Goal: Find specific page/section: Find specific page/section

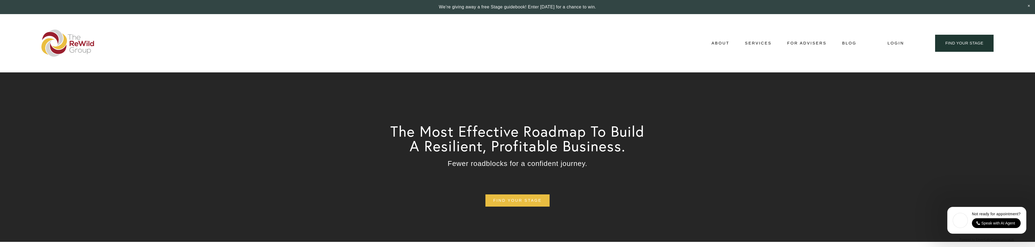
click at [0, 0] on span "Adviser Network" at bounding box center [0, 0] width 0 height 0
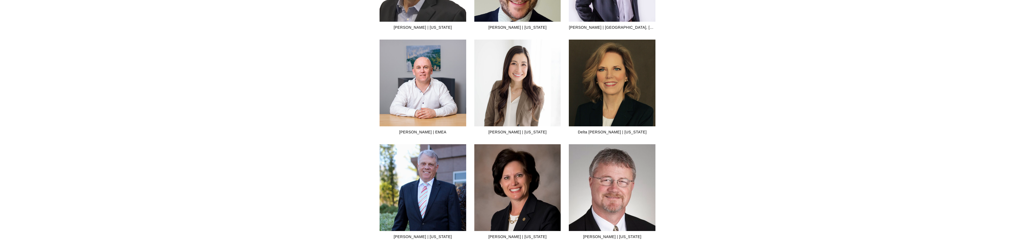
scroll to position [704, 0]
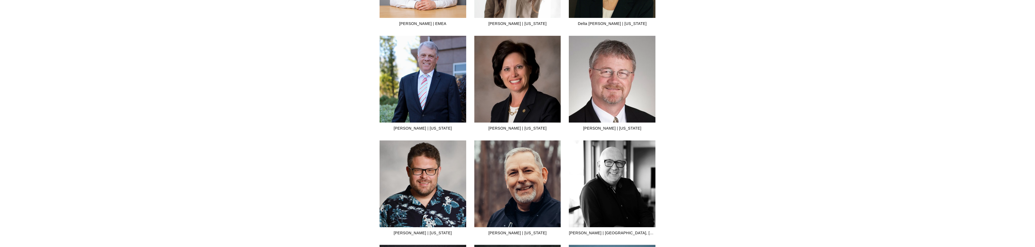
click at [427, 189] on img at bounding box center [423, 183] width 87 height 108
